Goal: Browse casually: Explore the website without a specific task or goal

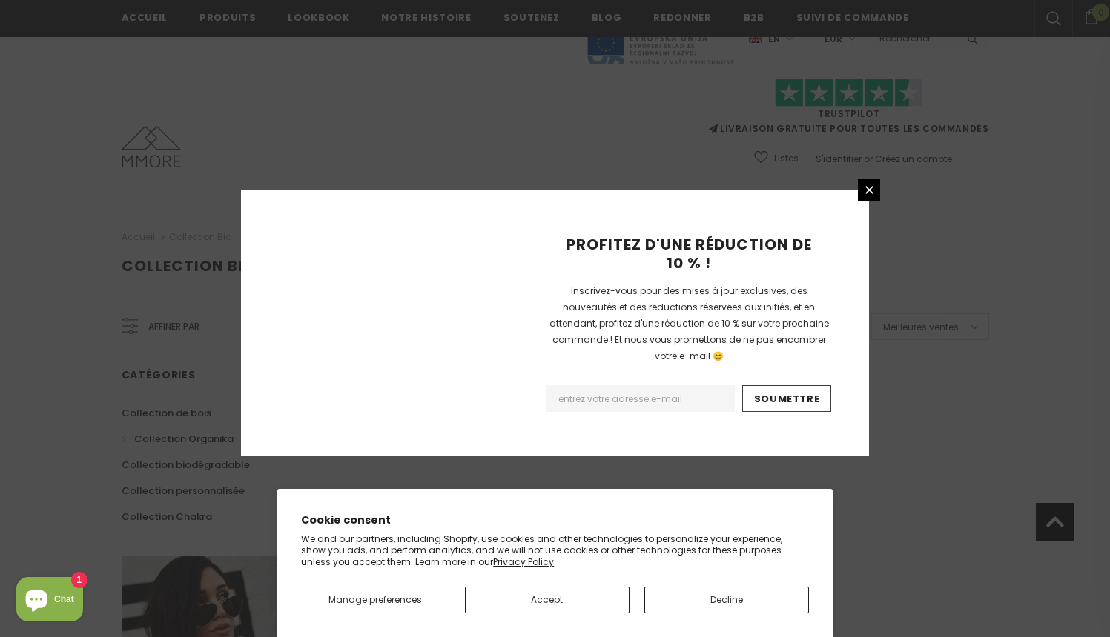
scroll to position [918, 0]
